Goal: Task Accomplishment & Management: Complete application form

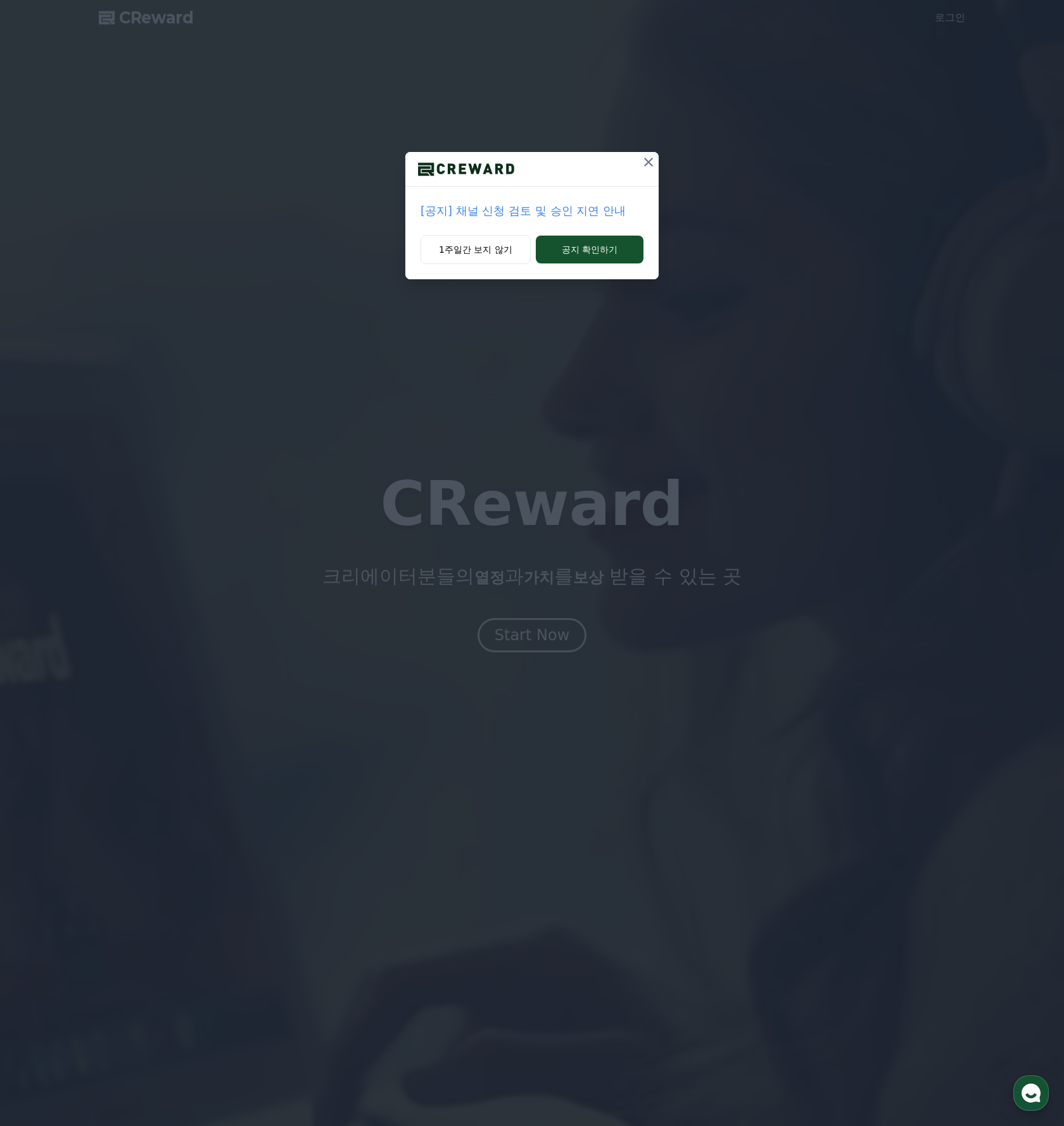
click at [512, 214] on p "[공지] 채널 신청 검토 및 승인 지연 안내" at bounding box center [532, 211] width 223 height 17
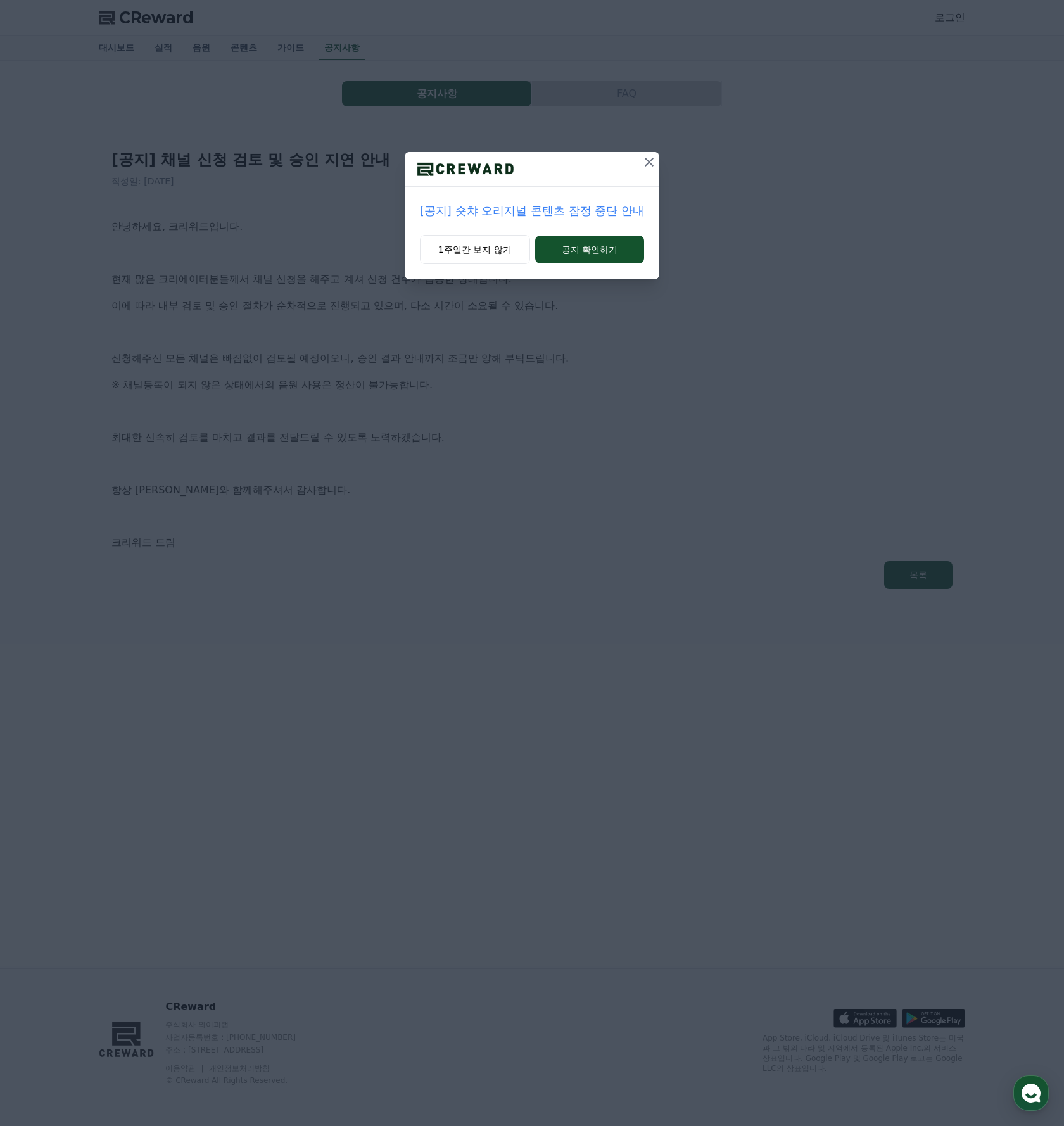
click at [647, 156] on icon at bounding box center [649, 162] width 15 height 15
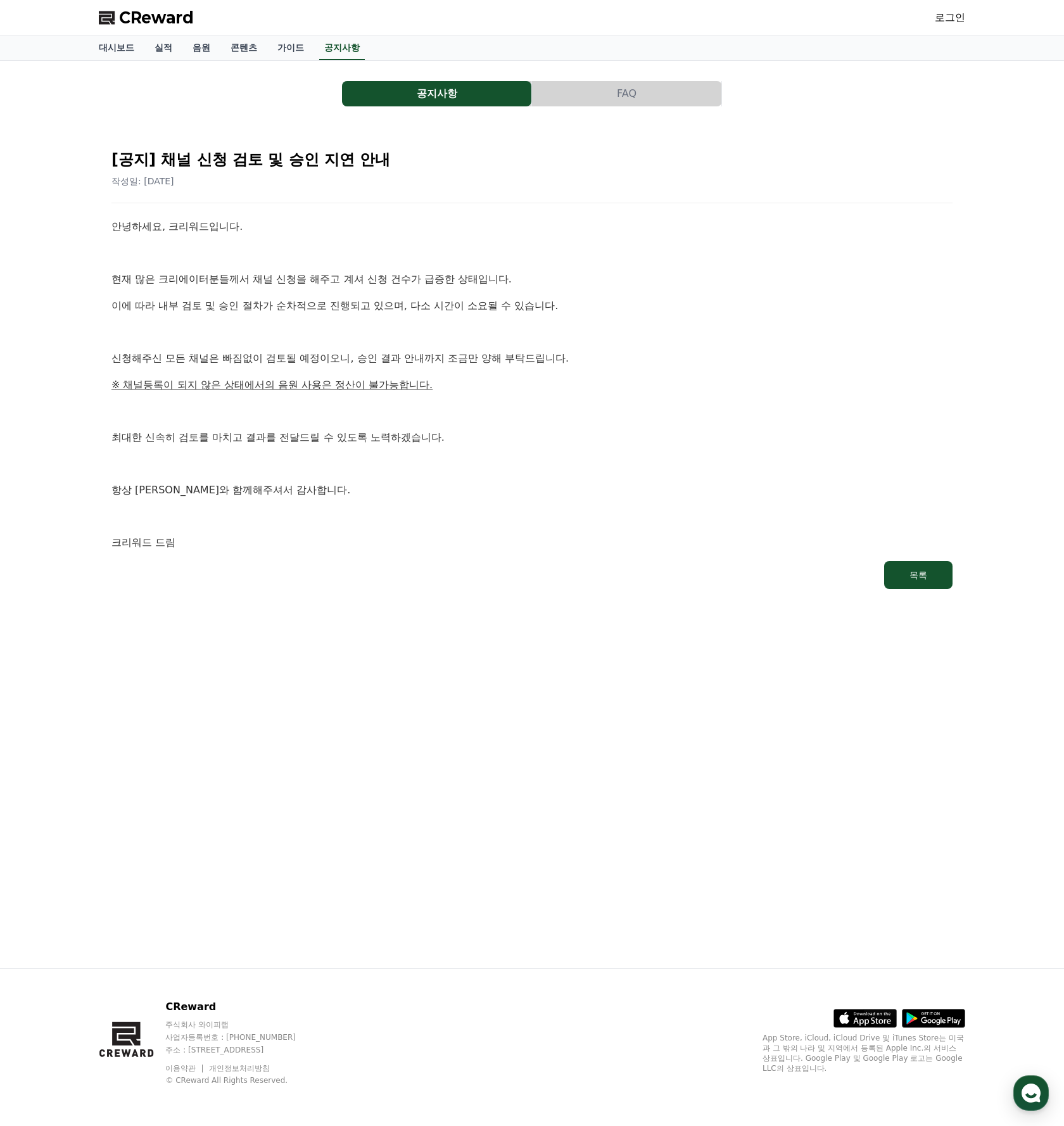
click at [165, 11] on span "CReward" at bounding box center [156, 18] width 75 height 21
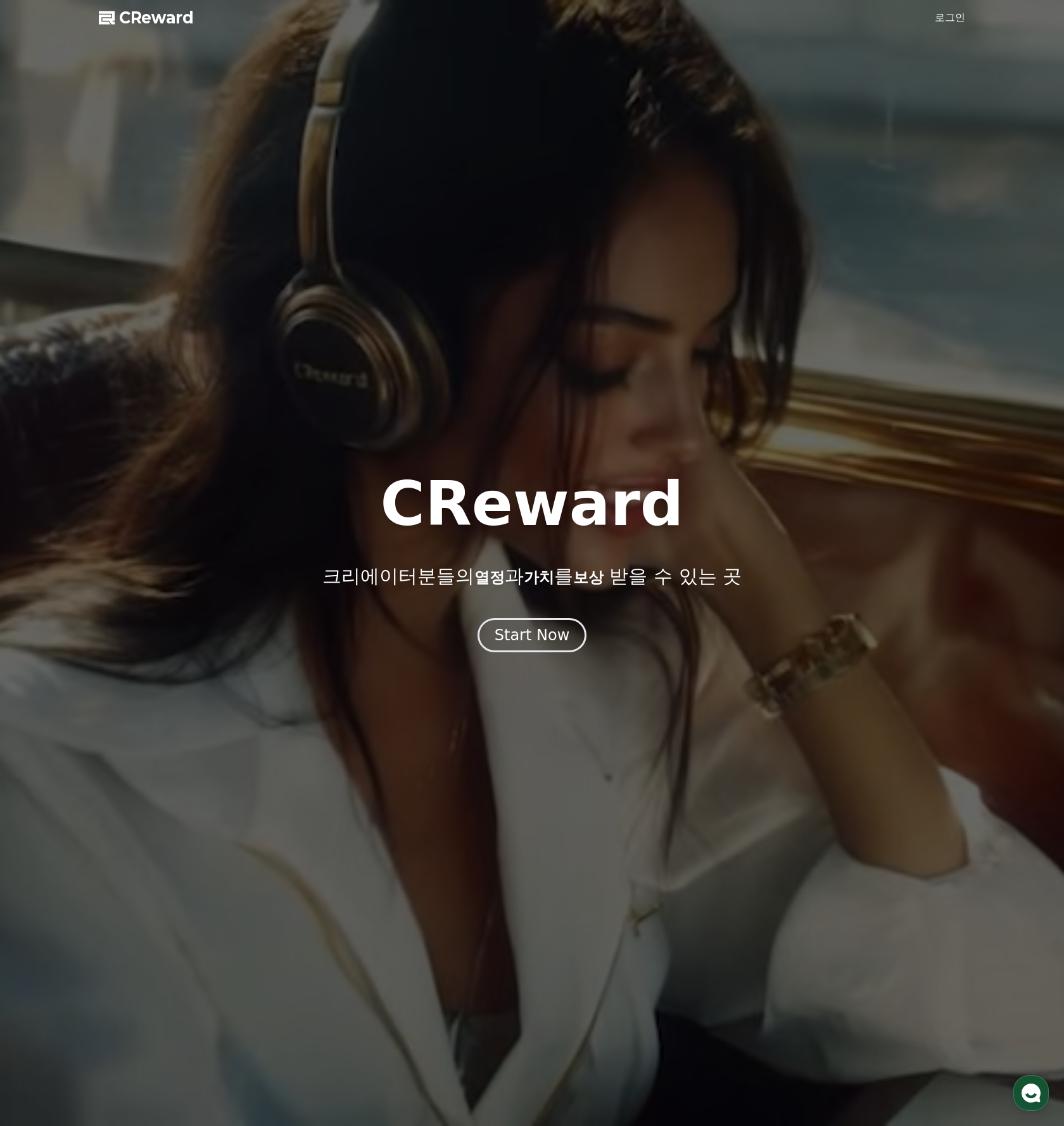
click at [949, 18] on link "로그인" at bounding box center [949, 17] width 30 height 15
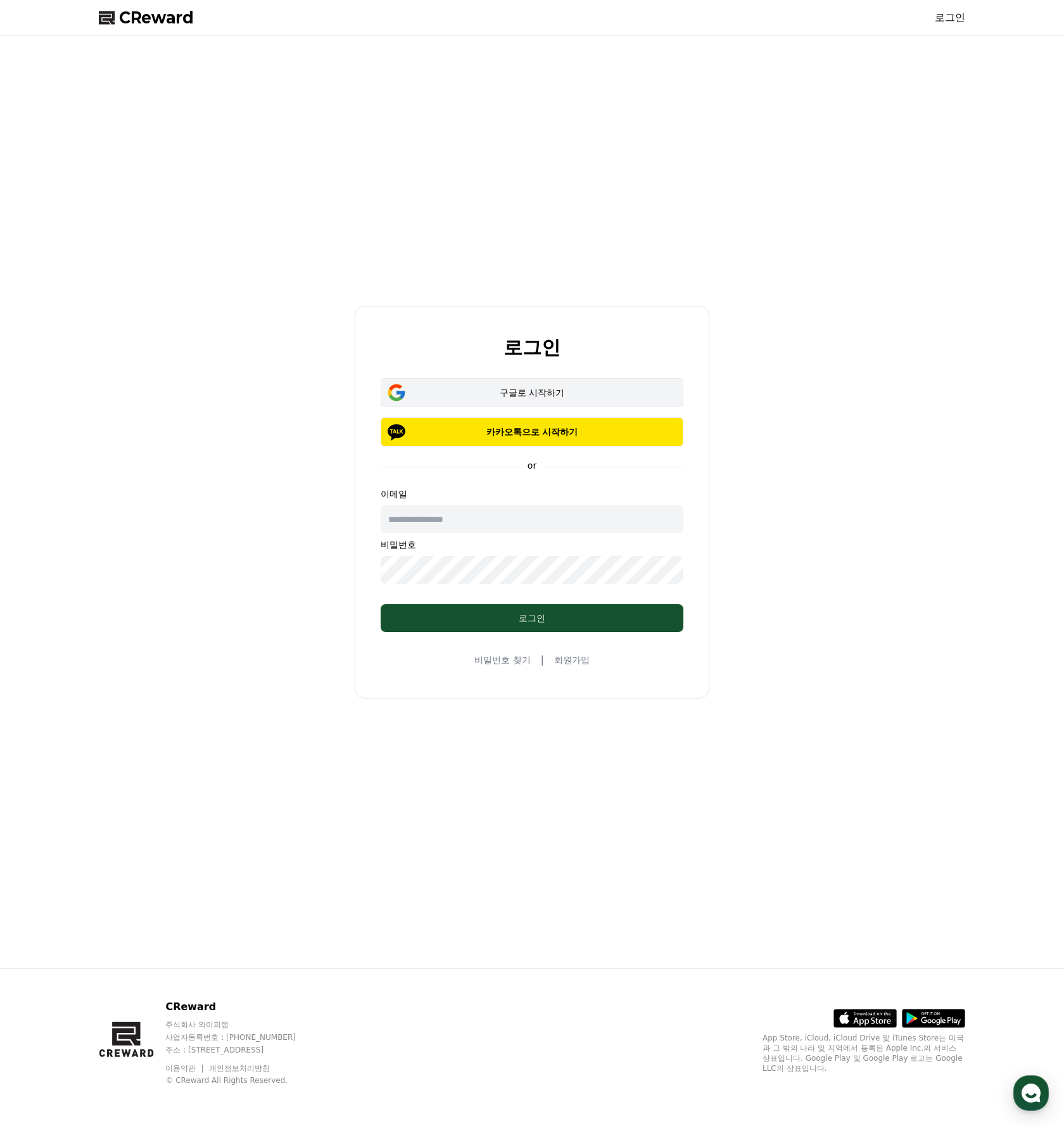
click at [551, 390] on div "구글로 시작하기" at bounding box center [532, 393] width 266 height 13
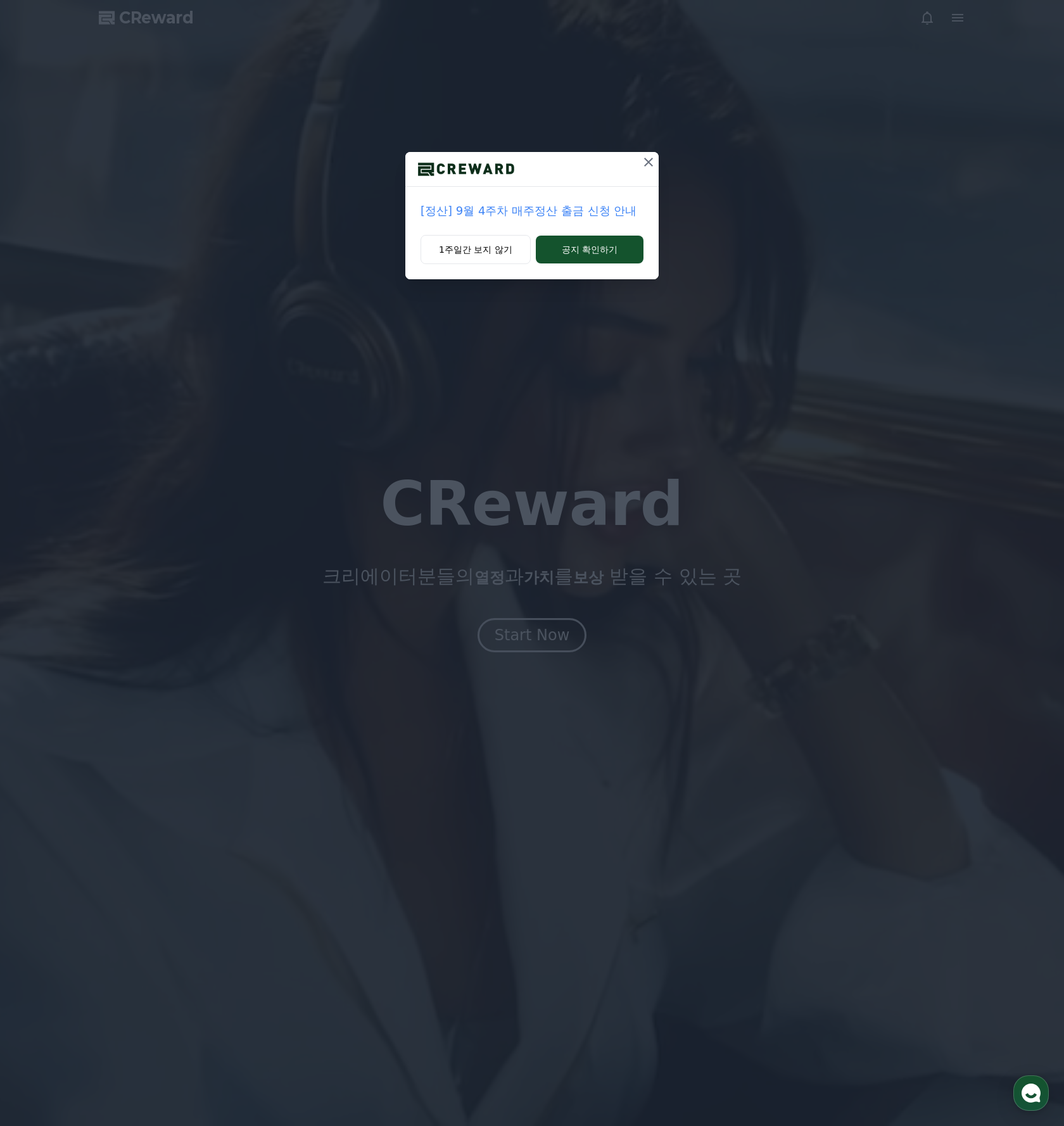
click at [652, 160] on icon at bounding box center [648, 162] width 15 height 15
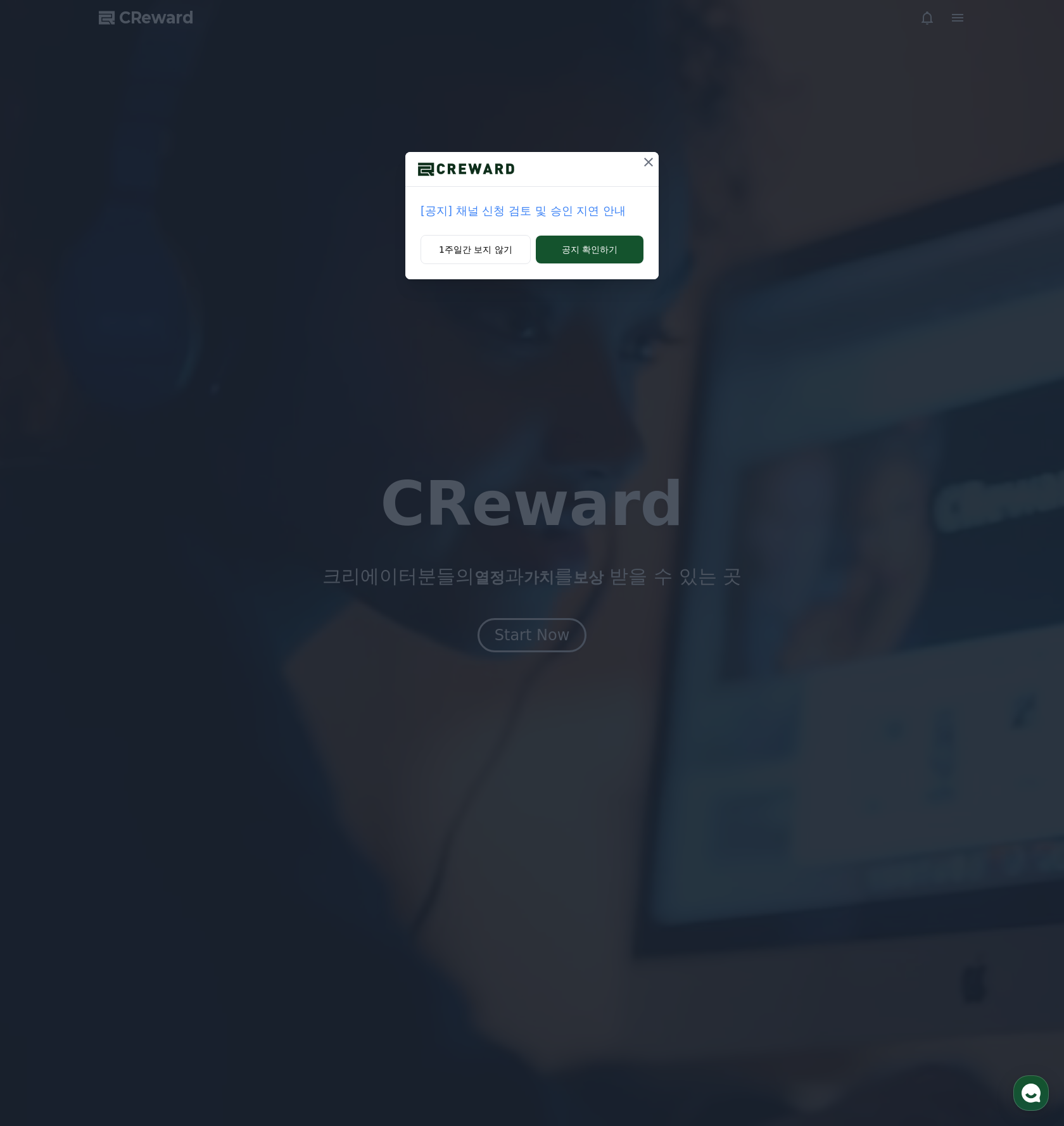
click at [638, 167] on button at bounding box center [649, 162] width 21 height 21
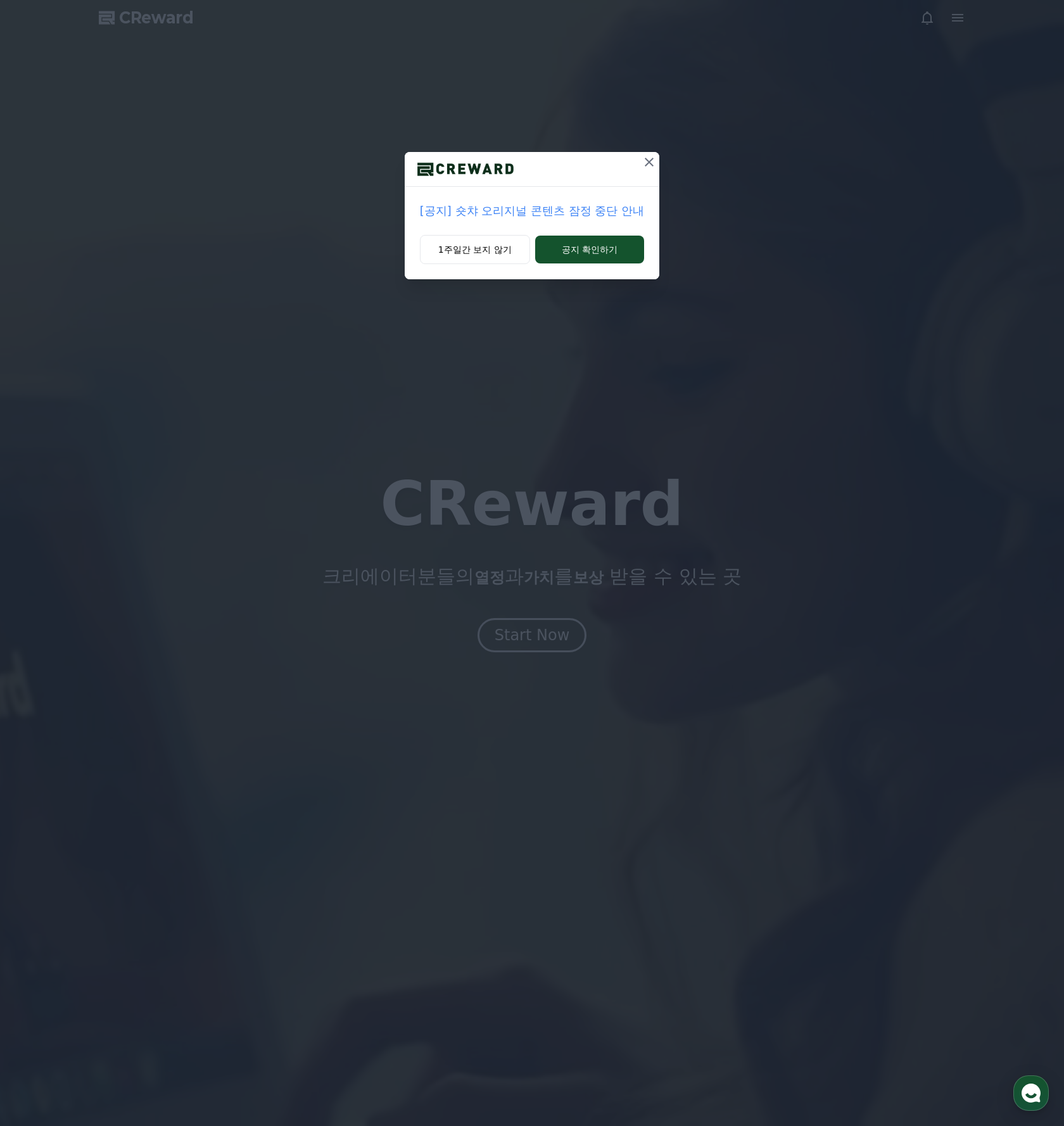
click at [648, 164] on icon at bounding box center [649, 162] width 15 height 15
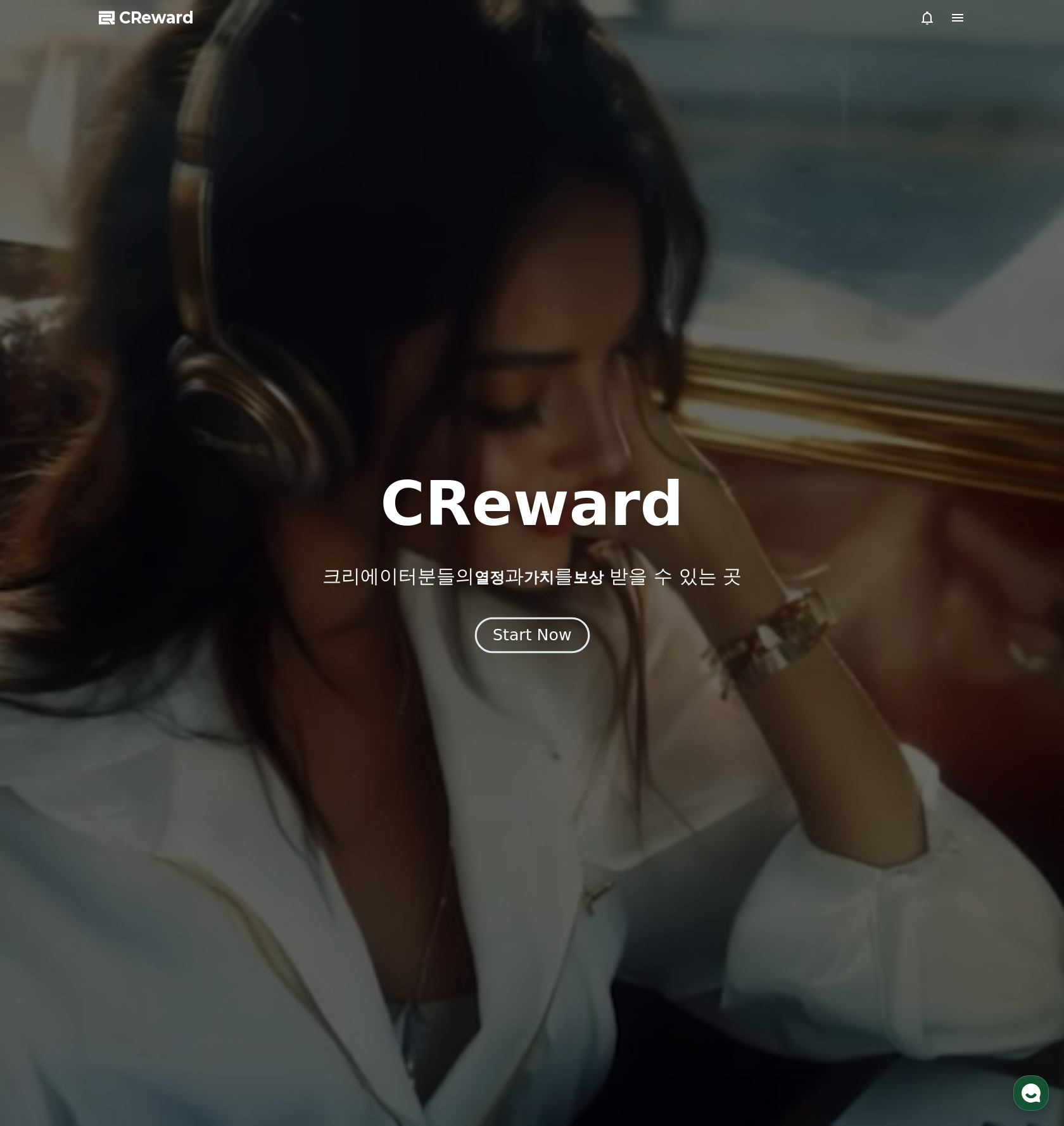
click at [528, 635] on div "Start Now" at bounding box center [532, 635] width 78 height 21
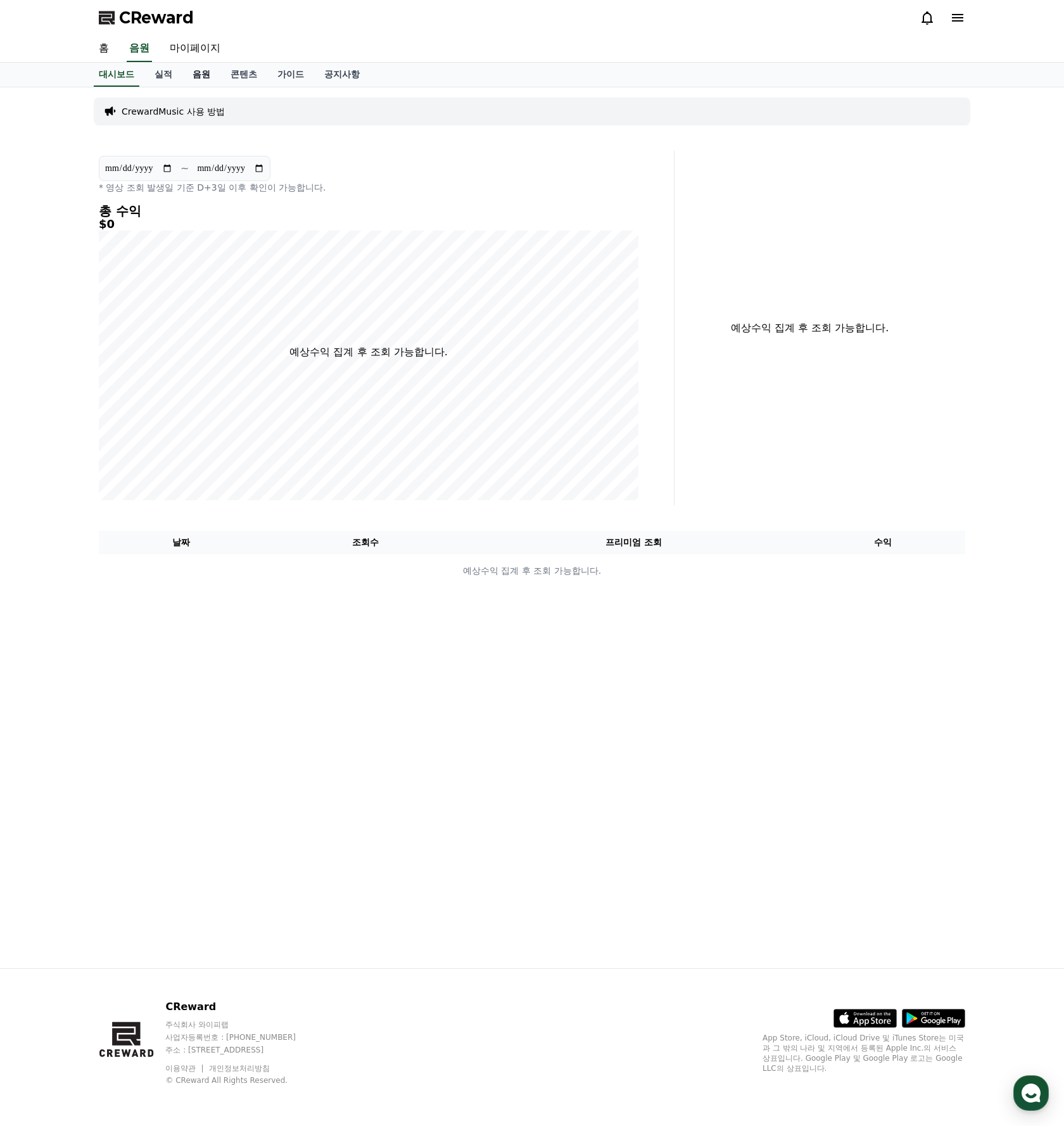
click at [182, 75] on link "음원" at bounding box center [201, 74] width 38 height 24
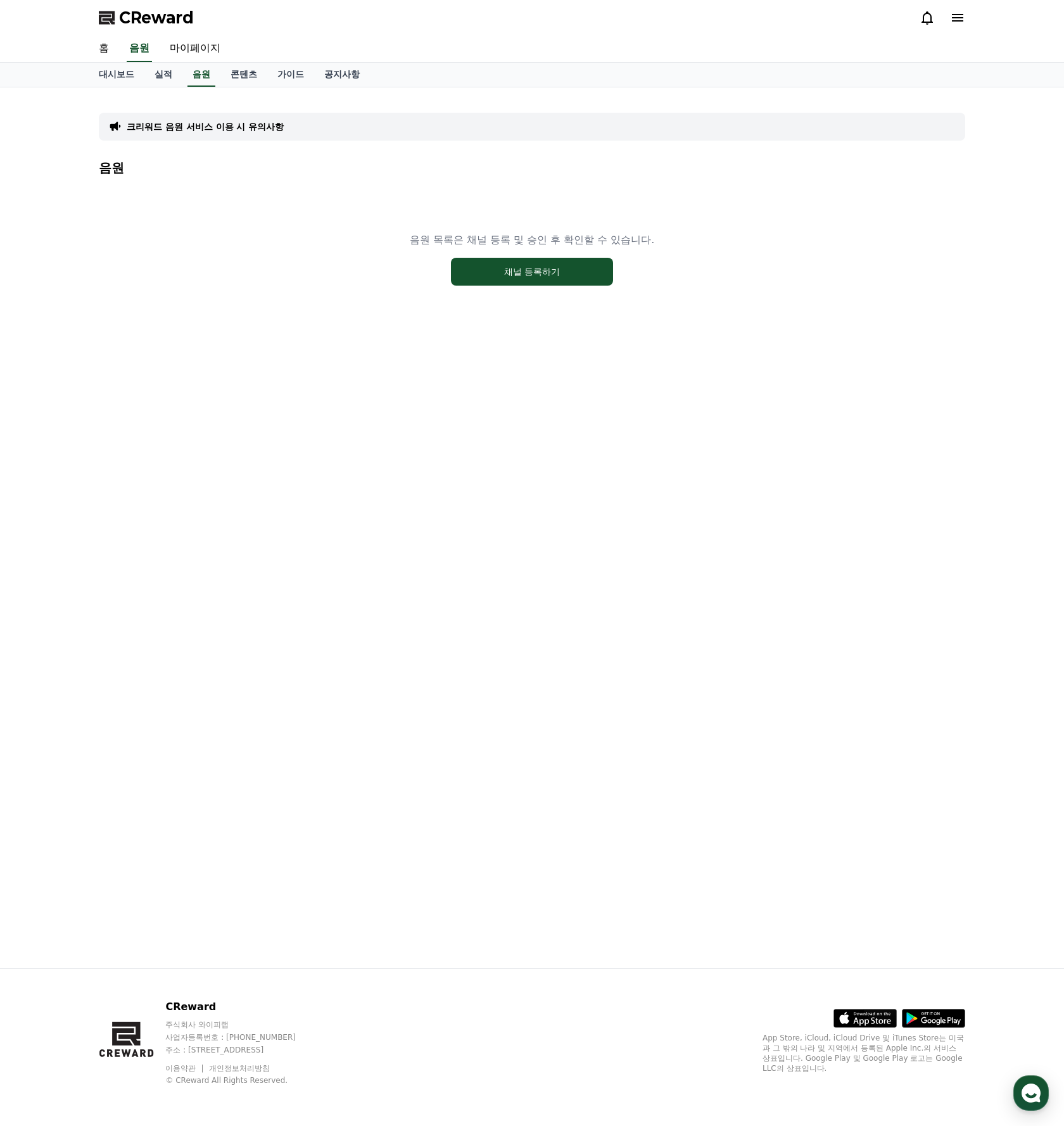
click at [549, 287] on div "음원 목록은 채널 등록 및 승인 후 확인할 수 있습니다. 채널 등록하기" at bounding box center [532, 259] width 867 height 158
click at [549, 280] on button "채널 등록하기" at bounding box center [532, 271] width 162 height 28
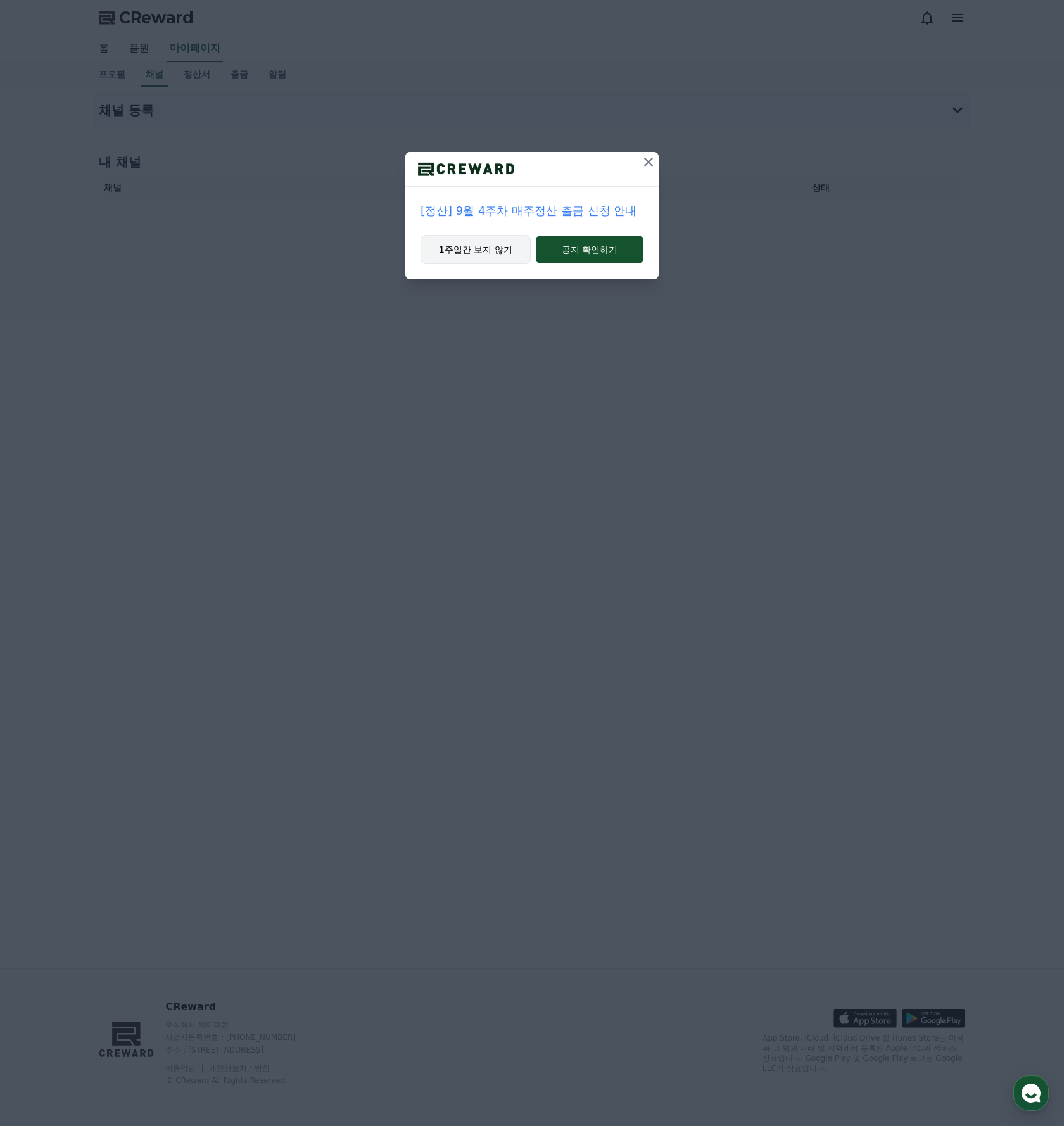
click at [489, 248] on button "1주일간 보지 않기" at bounding box center [475, 249] width 110 height 29
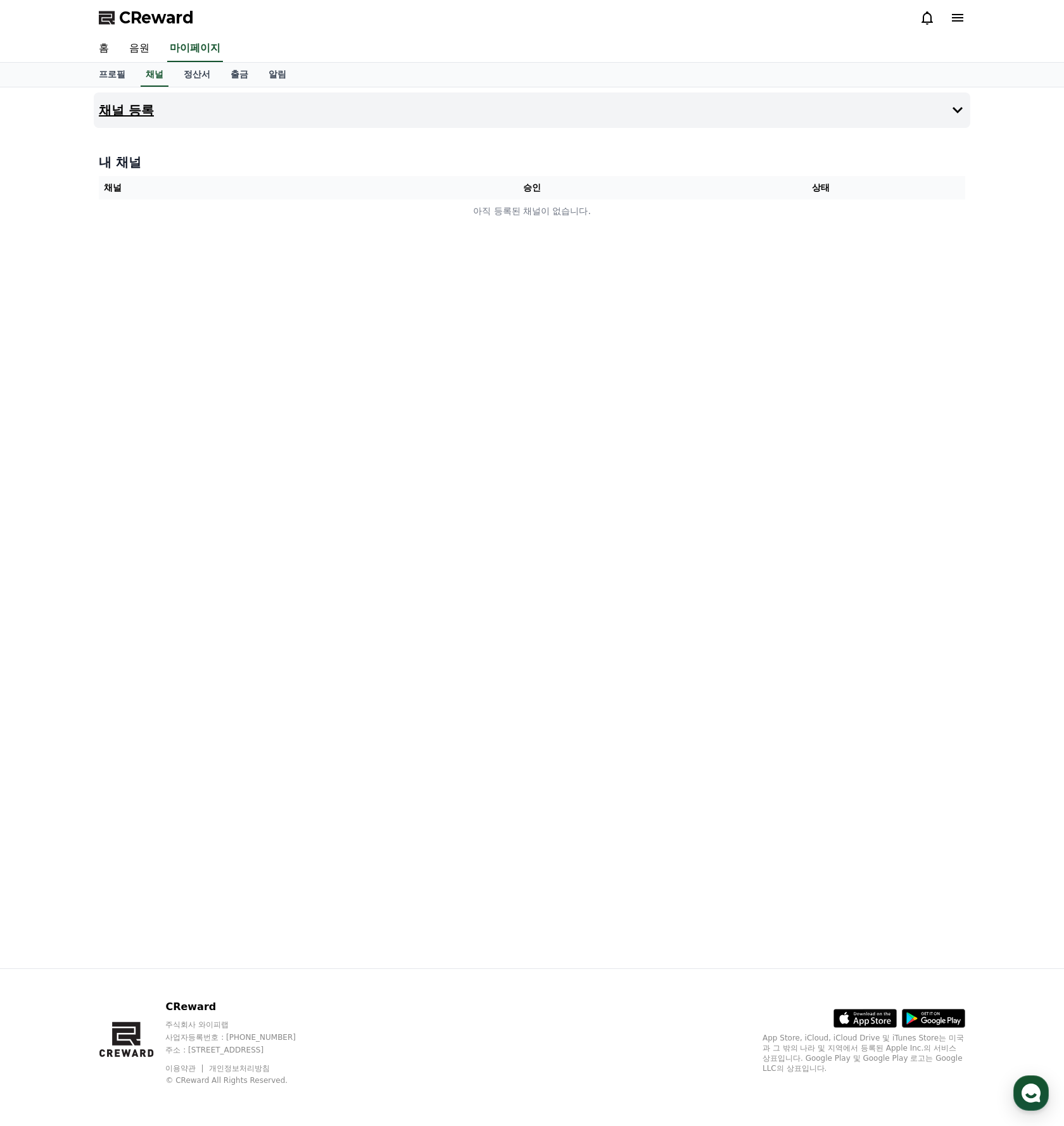
click at [129, 110] on h4 "채널 등록" at bounding box center [126, 111] width 55 height 14
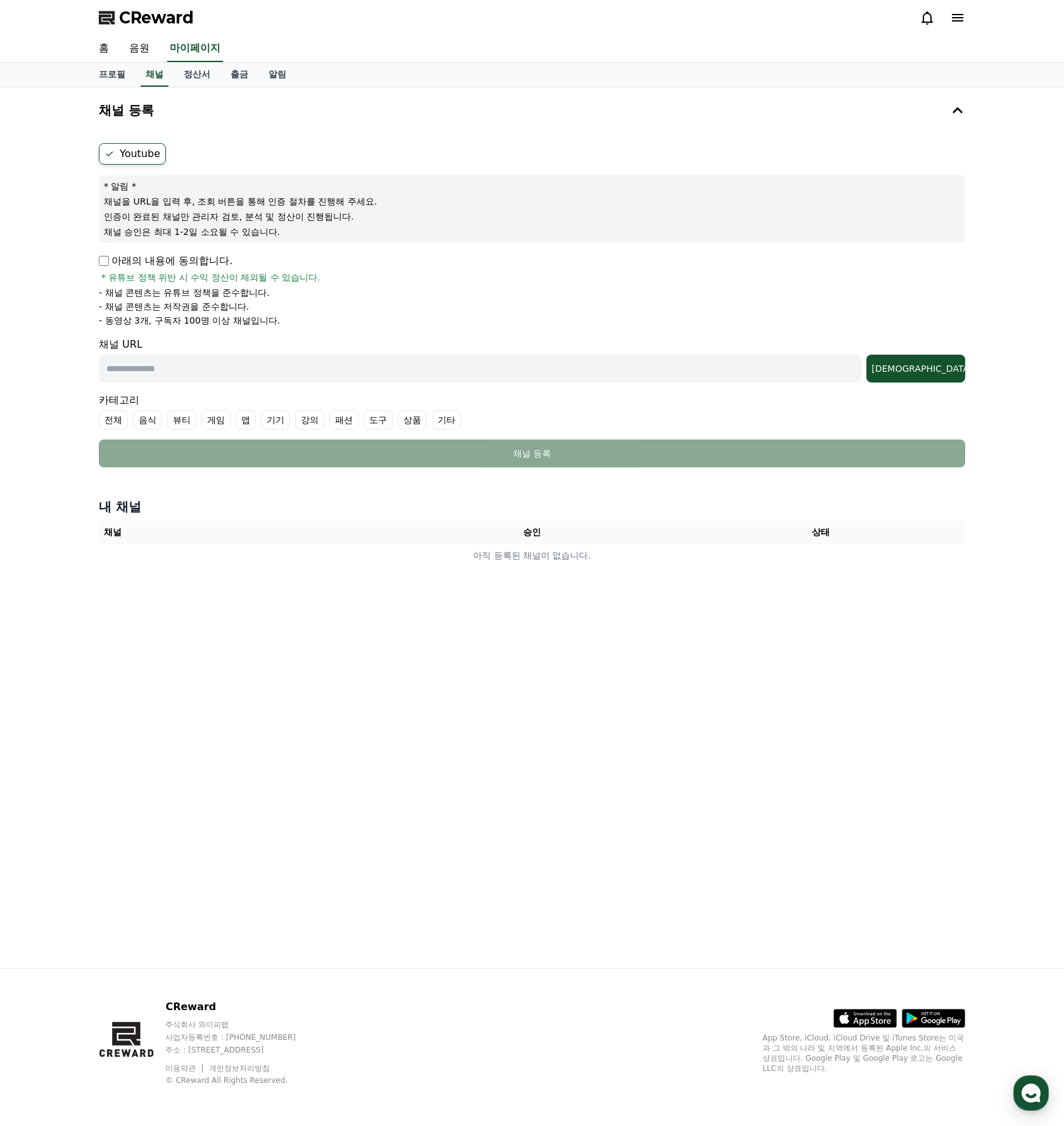
click at [158, 254] on p "아래의 내용에 동의합니다." at bounding box center [165, 261] width 133 height 15
click at [343, 367] on input "text" at bounding box center [479, 368] width 762 height 28
paste input "**********"
type input "**********"
click at [949, 363] on div "조회" at bounding box center [915, 369] width 88 height 13
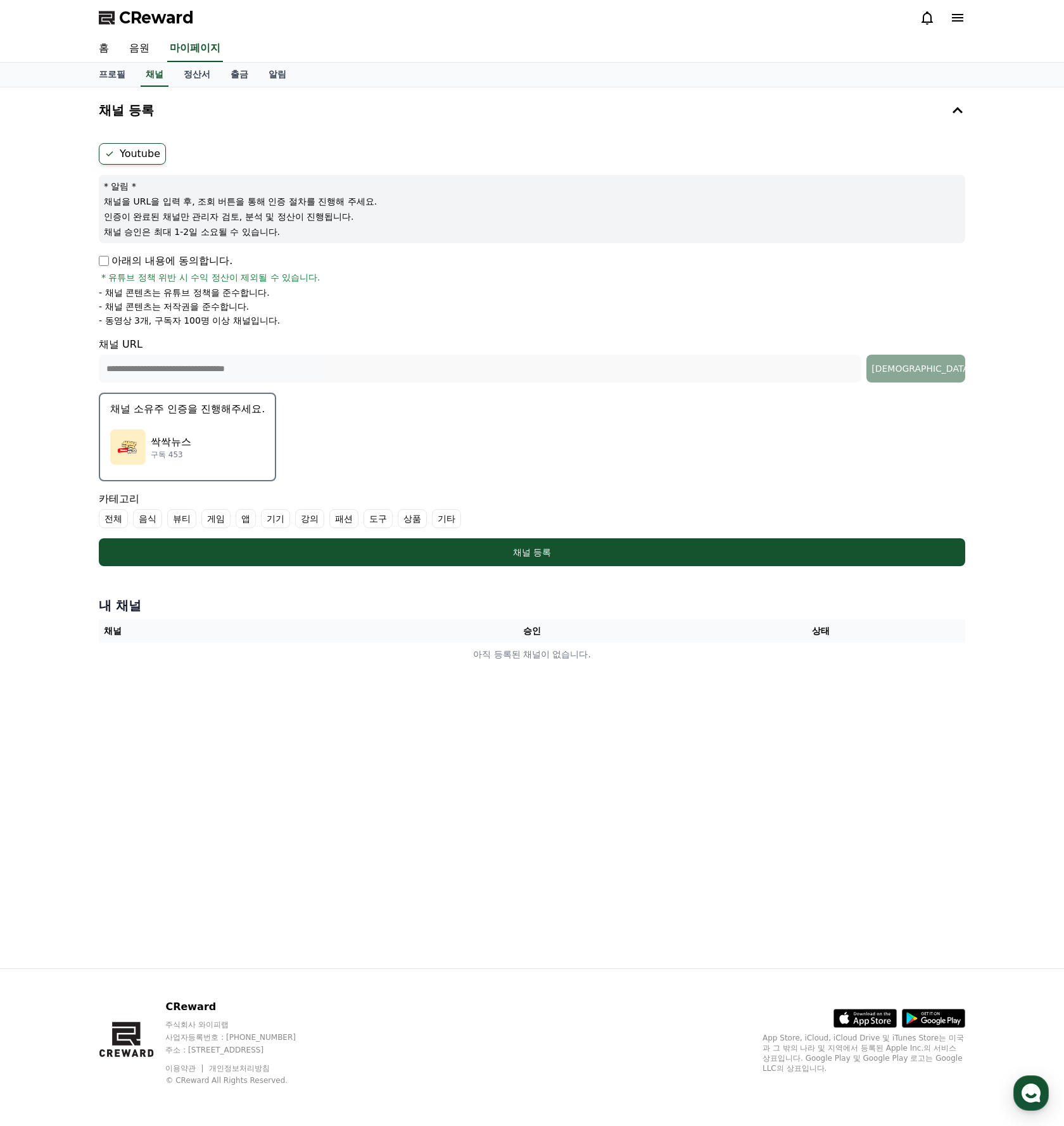
click at [317, 465] on form "**********" at bounding box center [532, 355] width 867 height 424
click at [167, 463] on div "싹싹뉴스 구독 453" at bounding box center [187, 447] width 155 height 51
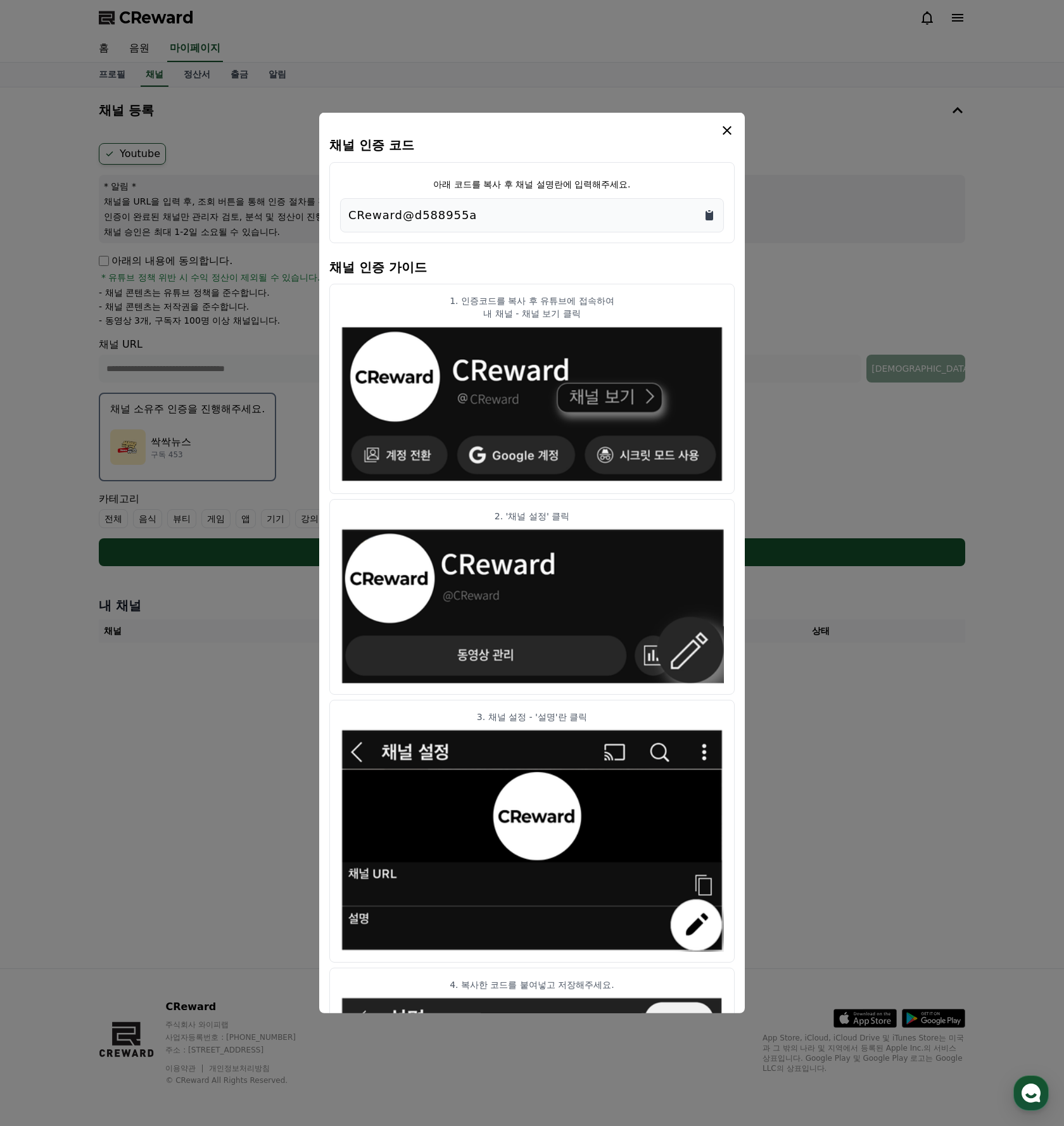
click at [713, 216] on icon "Copy to clipboard" at bounding box center [709, 216] width 13 height 13
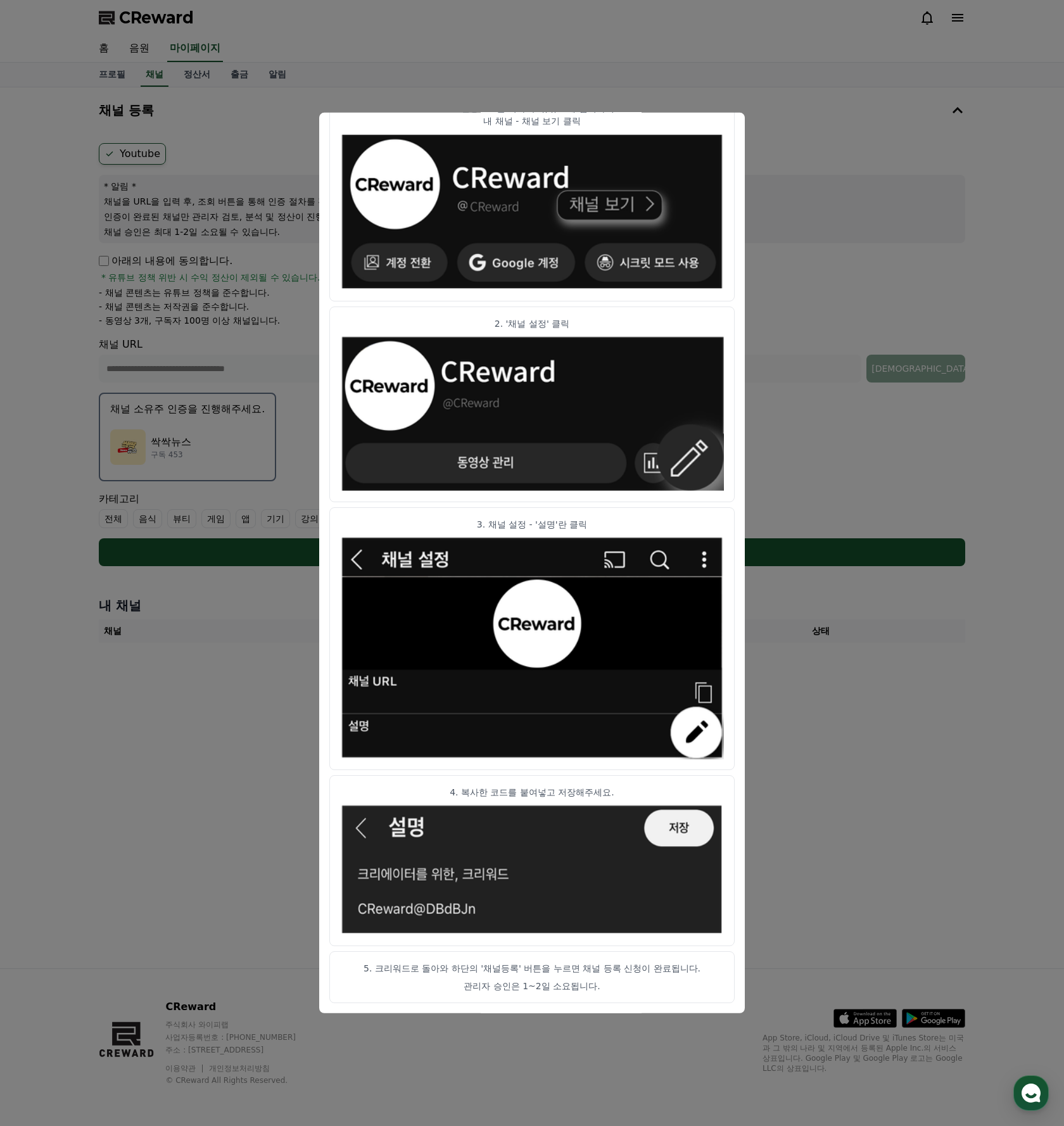
click at [567, 963] on p "5. 크리워드로 돌아와 하단의 '채널등록' 버튼을 누르면 채널 등록 신청이 완료됩니다." at bounding box center [532, 969] width 384 height 13
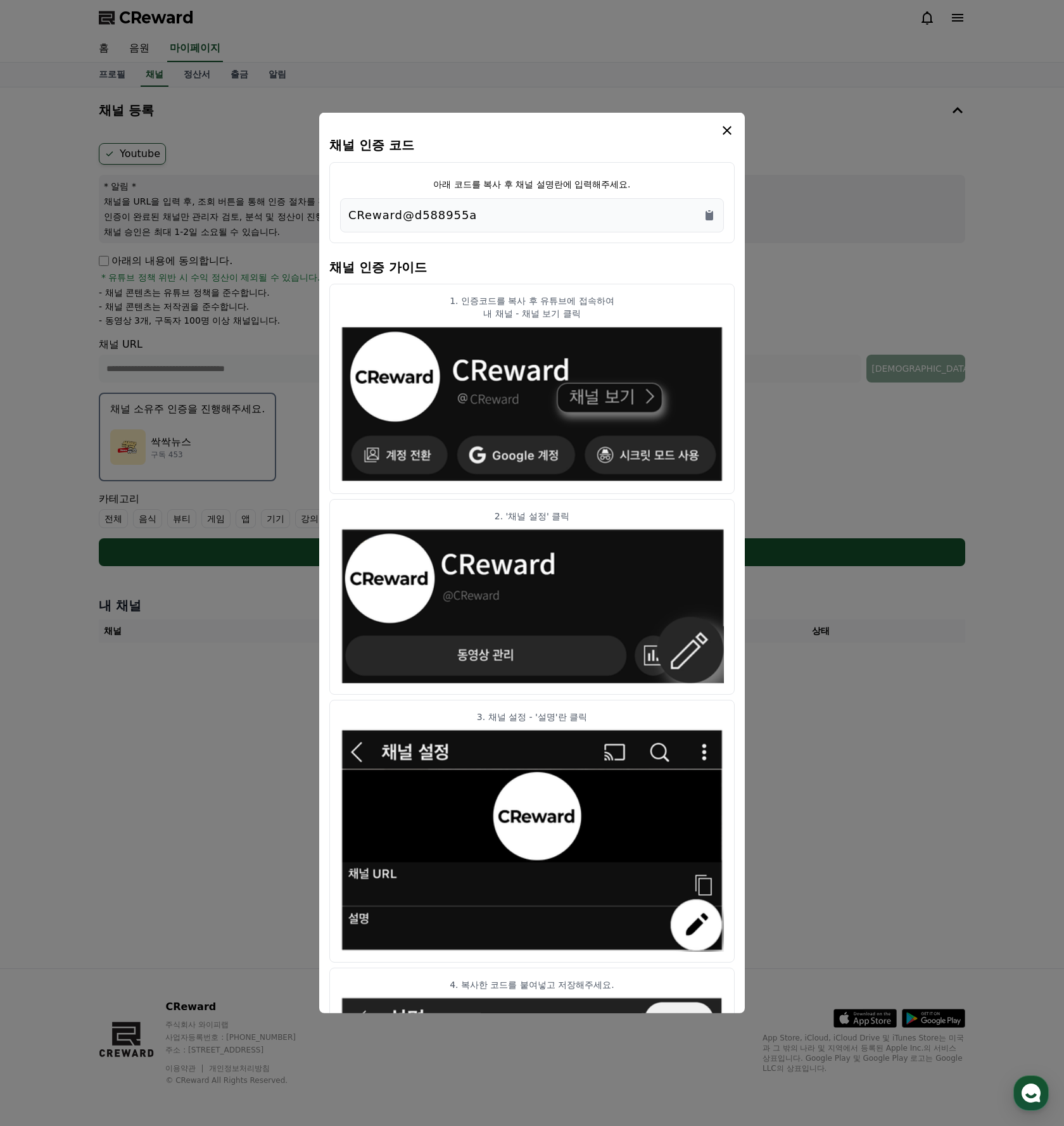
scroll to position [31, 0]
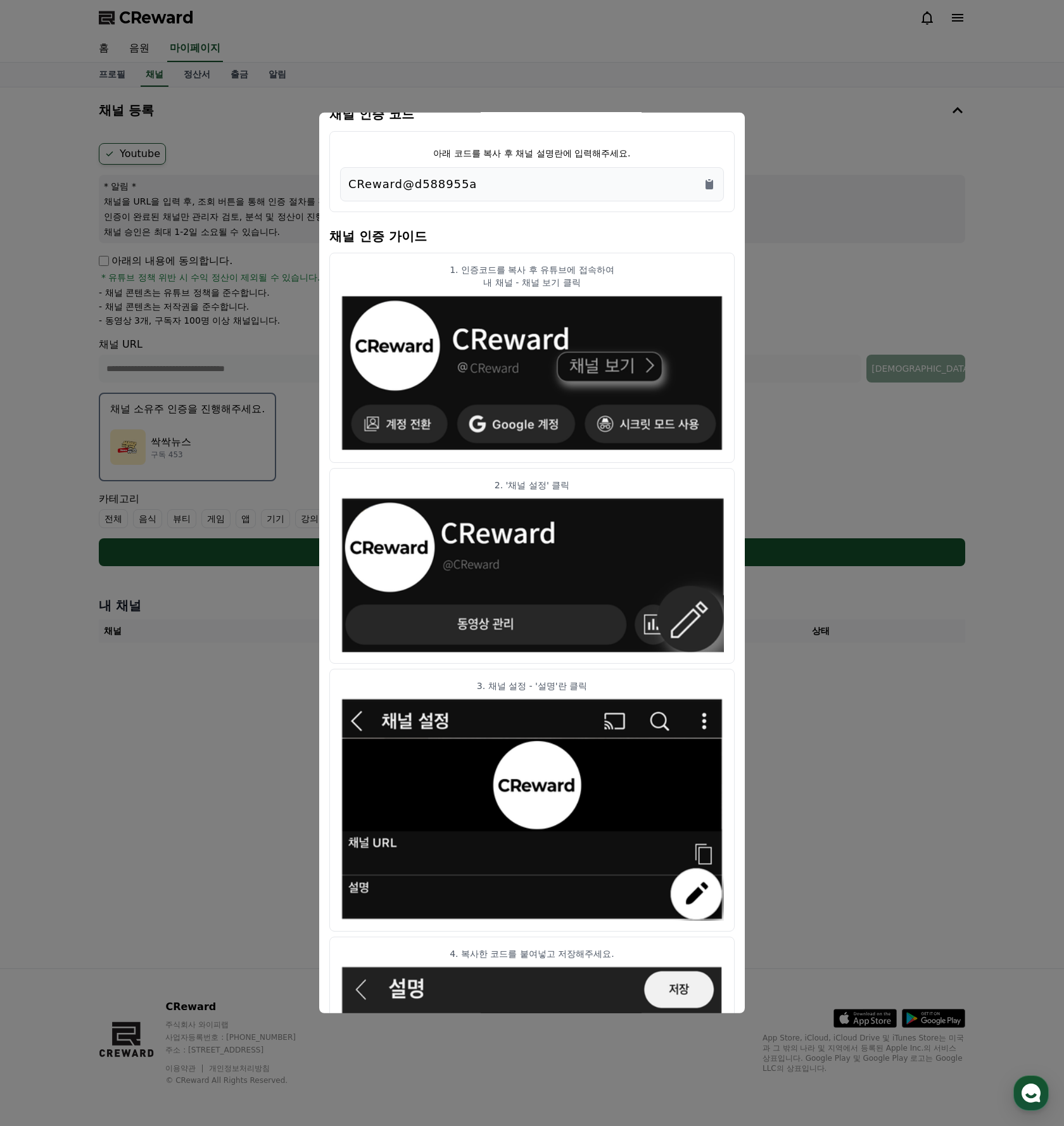
click at [780, 163] on button "close modal" at bounding box center [532, 563] width 1064 height 1126
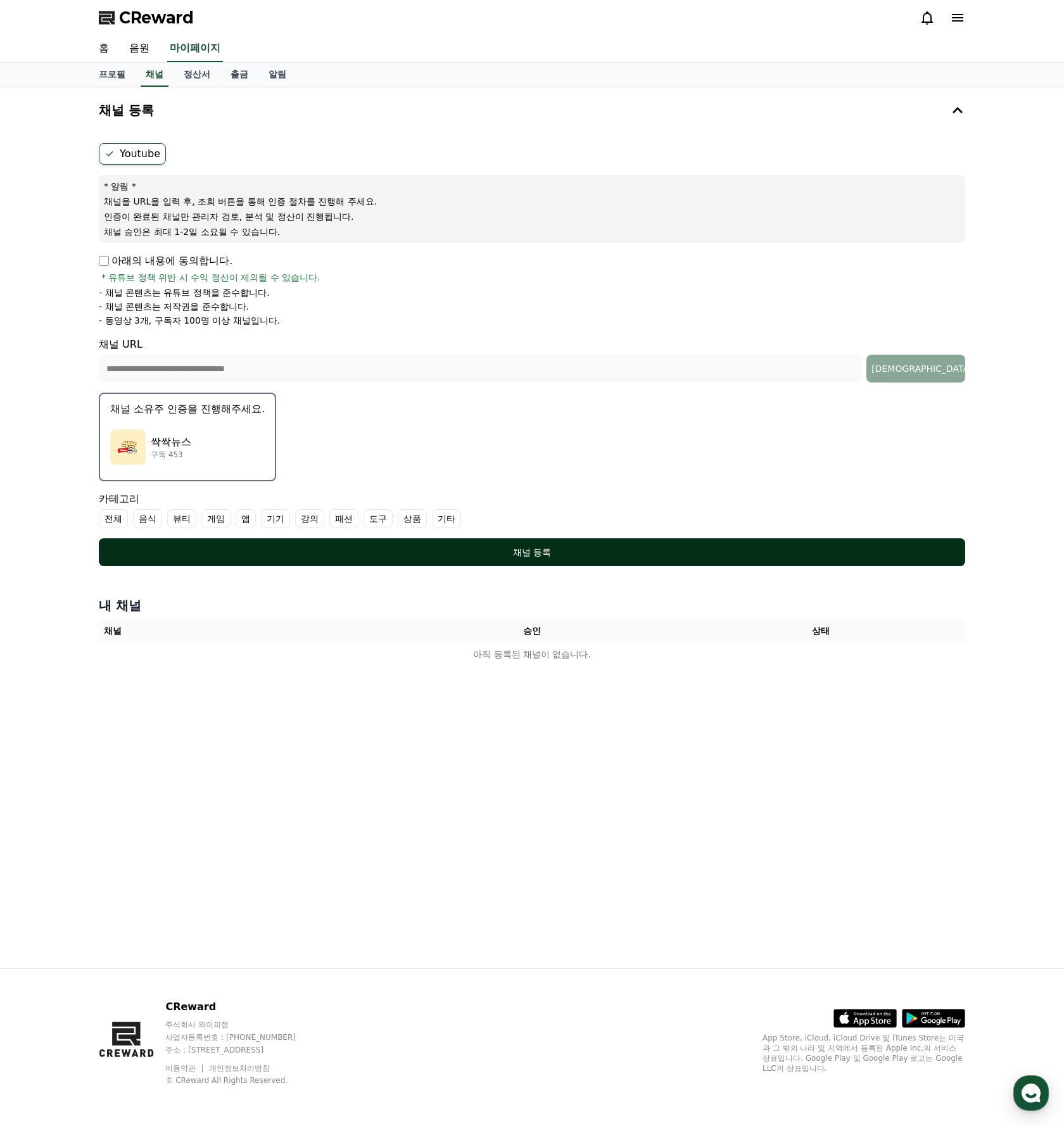
click at [491, 557] on div "채널 등록" at bounding box center [532, 552] width 816 height 13
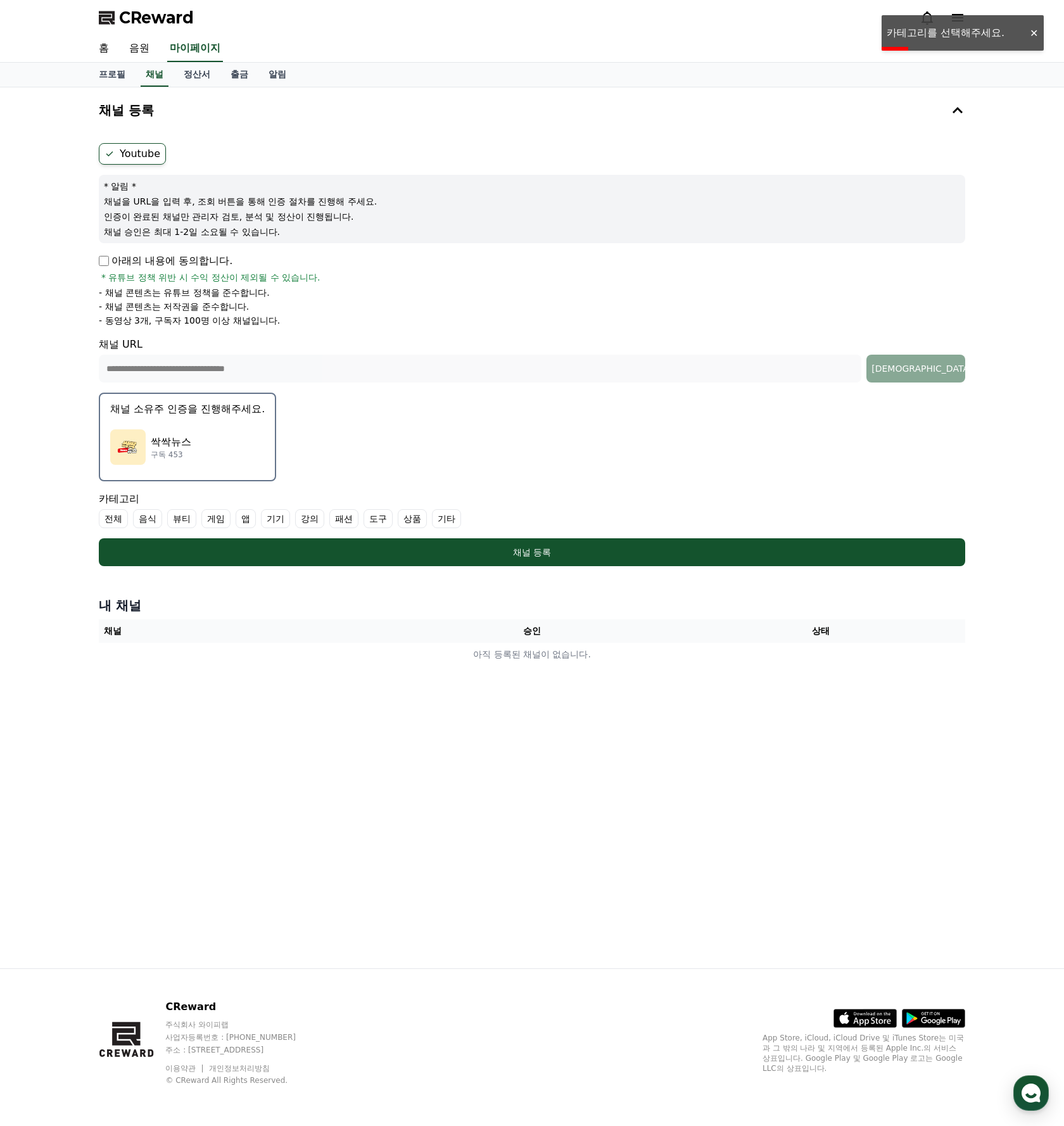
click at [432, 516] on label "기타" at bounding box center [446, 519] width 29 height 19
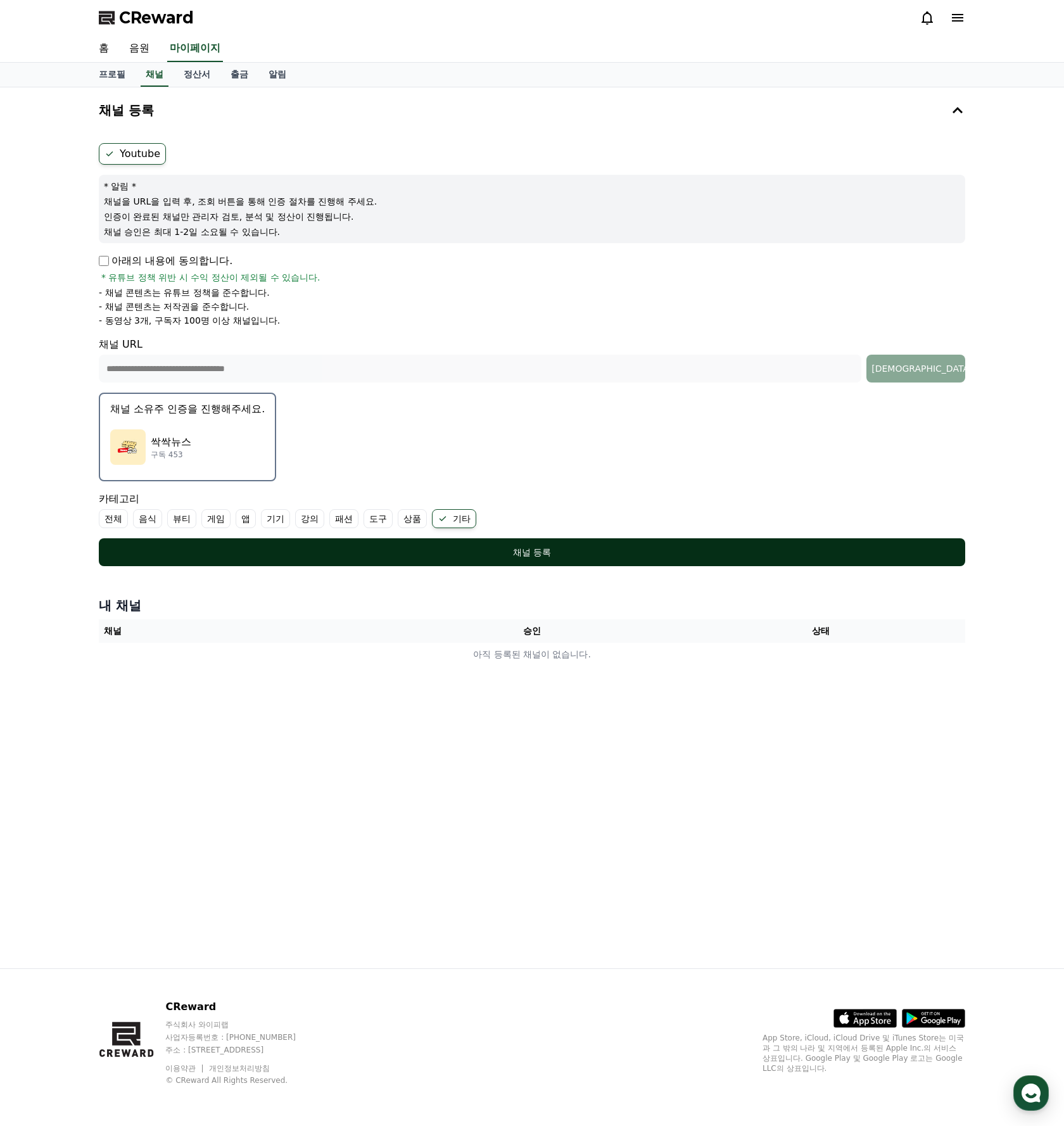
click at [430, 553] on div "채널 등록" at bounding box center [532, 552] width 816 height 13
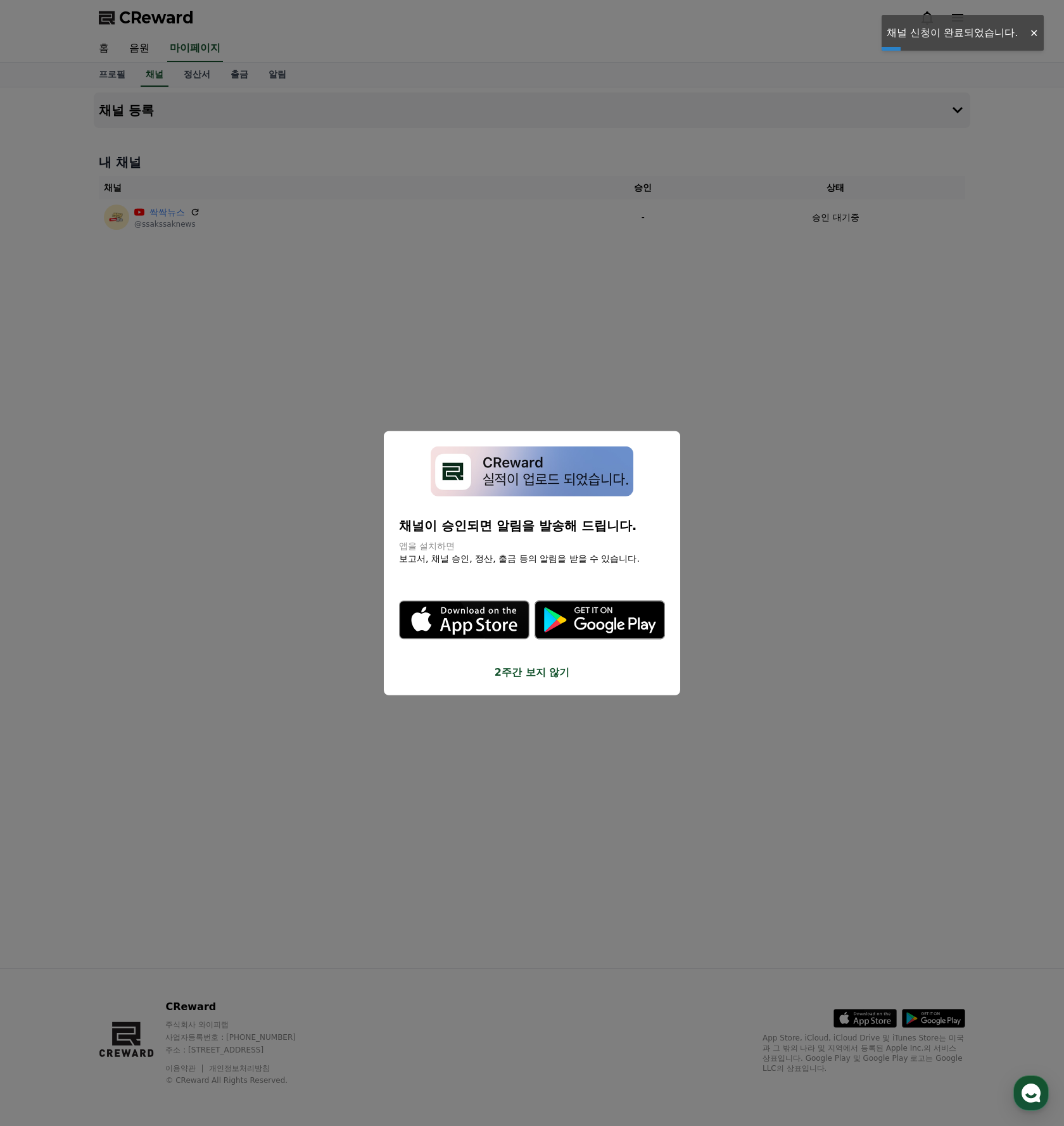
click at [475, 341] on button "close modal" at bounding box center [532, 563] width 1064 height 1126
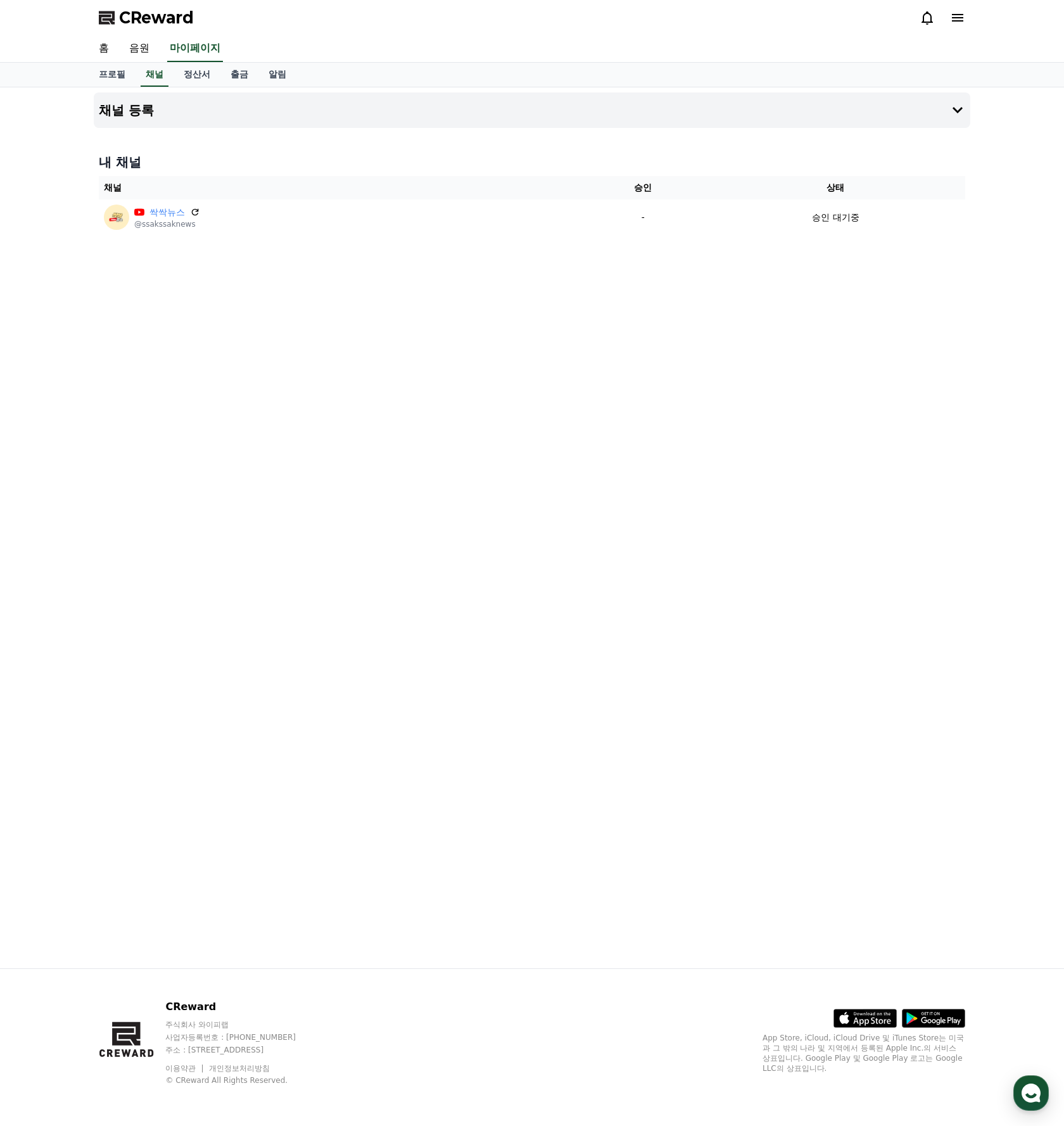
click at [571, 357] on div "채널 등록 내 채널 채널 승인 상태 싹싹뉴스 @ssakssaknews - 승인 대기중" at bounding box center [532, 528] width 886 height 881
